Goal: Task Accomplishment & Management: Use online tool/utility

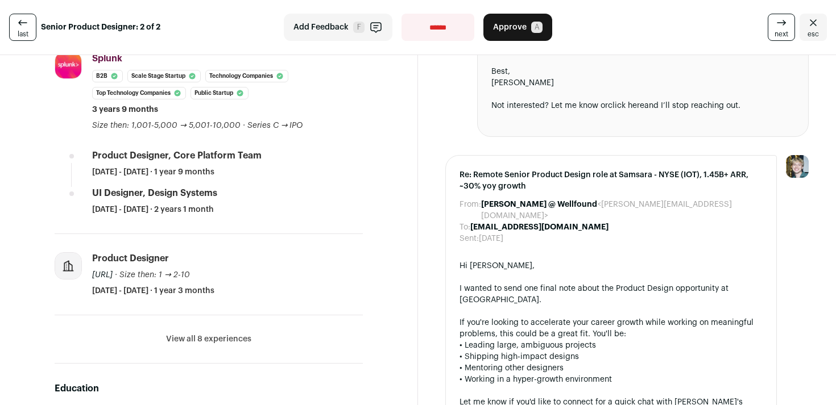
scroll to position [475, 0]
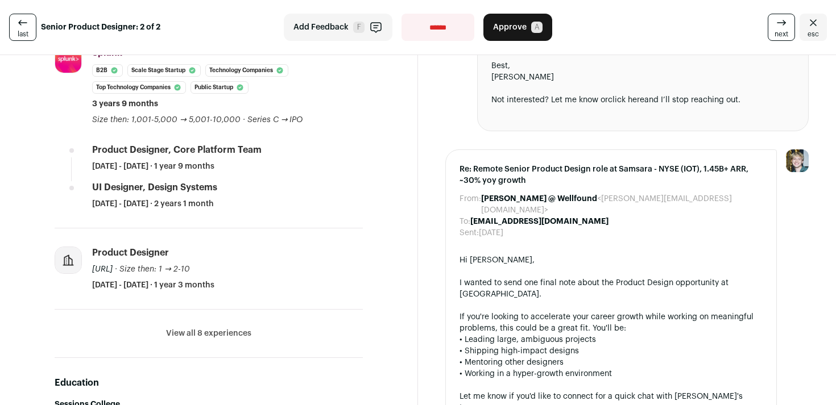
click at [230, 337] on button "View all 8 experiences" at bounding box center [208, 333] width 85 height 11
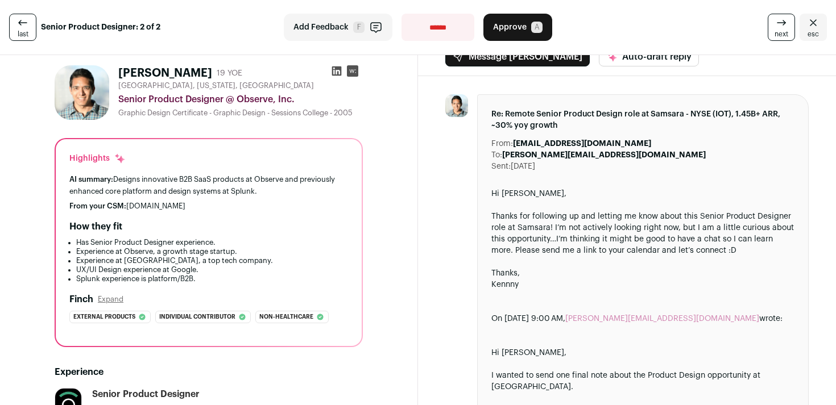
scroll to position [0, 0]
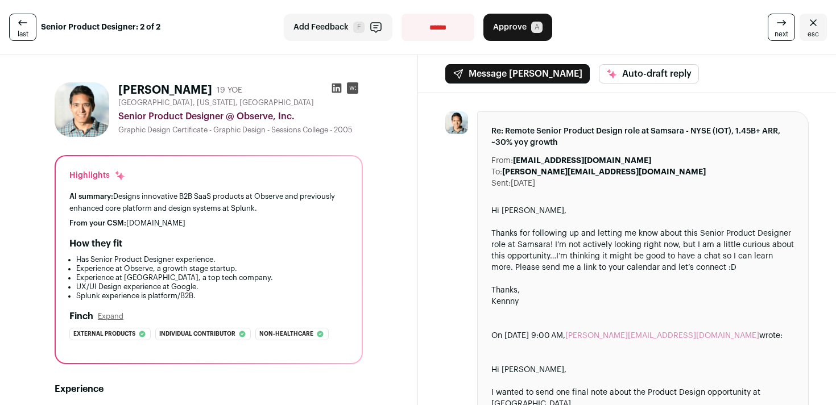
click at [335, 87] on icon at bounding box center [337, 89] width 10 height 10
click at [509, 27] on span "Approve" at bounding box center [510, 27] width 34 height 11
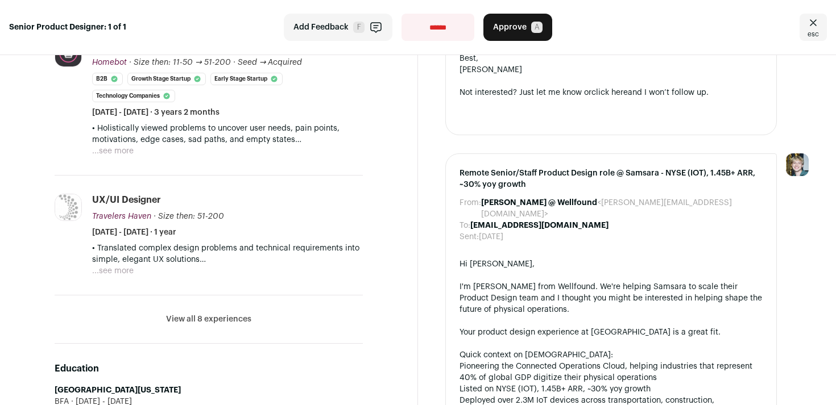
scroll to position [473, 0]
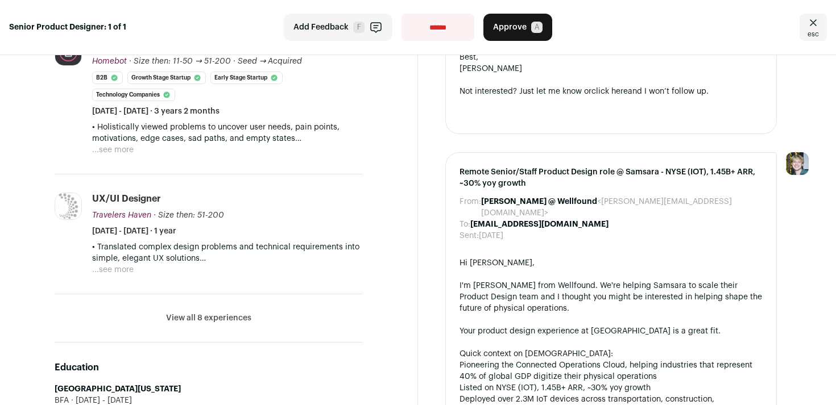
click at [227, 324] on button "View all 8 experiences" at bounding box center [208, 318] width 85 height 11
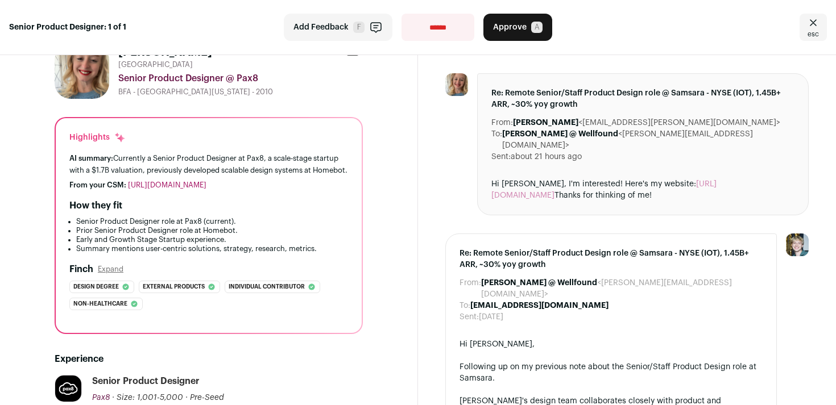
scroll to position [0, 0]
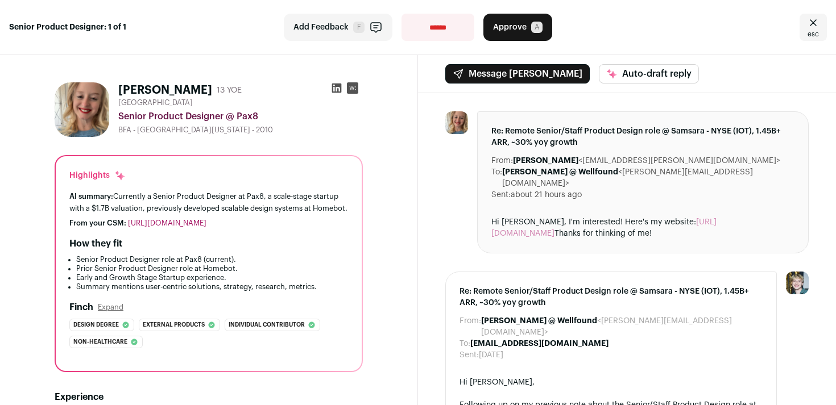
click at [190, 227] on link "[URL][DOMAIN_NAME]" at bounding box center [167, 223] width 78 height 7
